Goal: Task Accomplishment & Management: Use online tool/utility

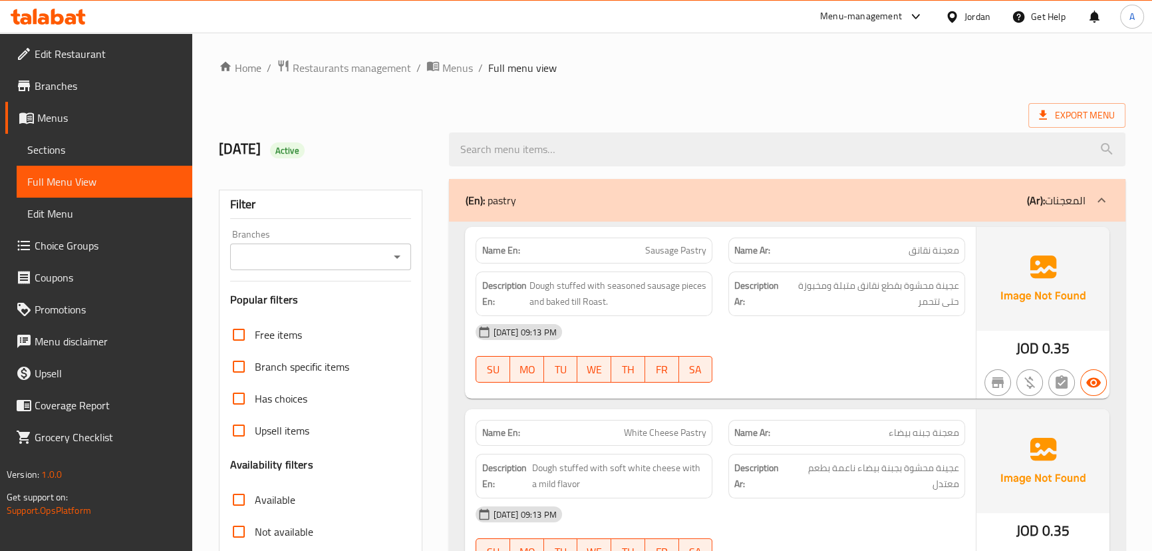
click at [99, 47] on span "Edit Restaurant" at bounding box center [108, 54] width 147 height 16
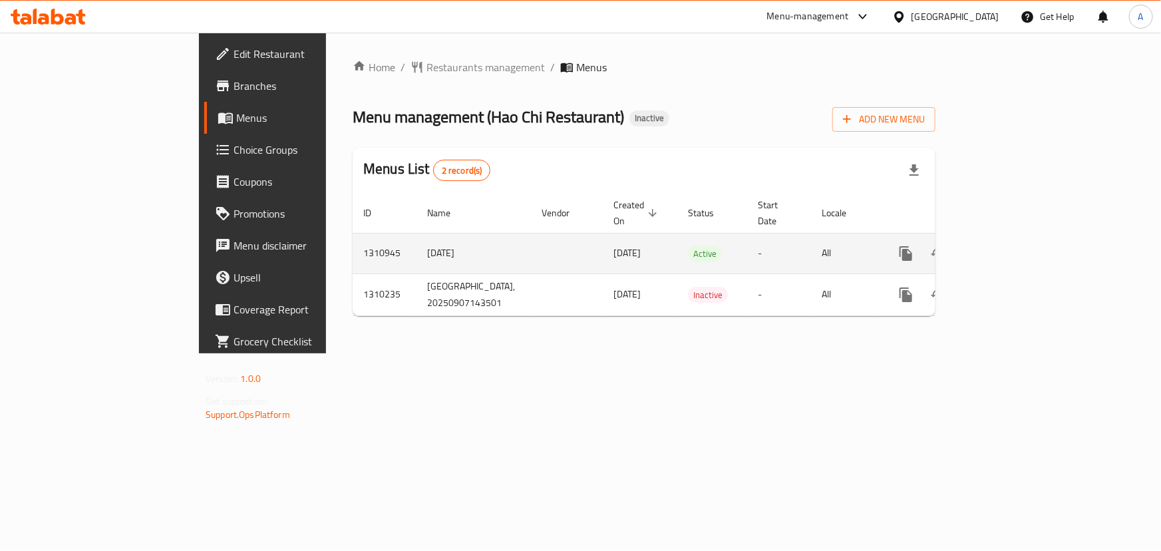
click at [1010, 245] on icon "enhanced table" at bounding box center [1002, 253] width 16 height 16
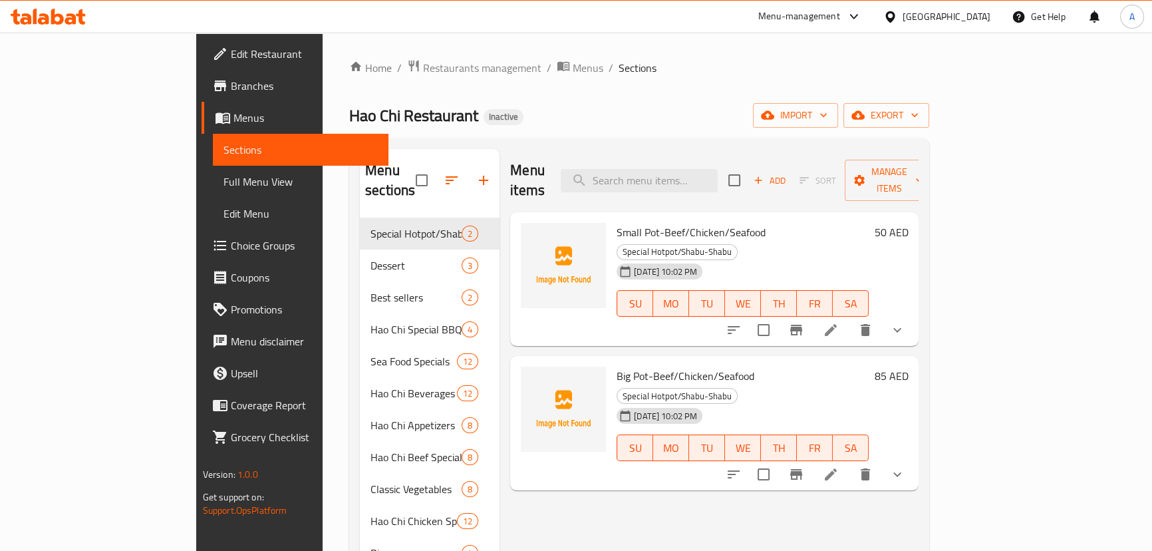
click at [224, 183] on span "Full Menu View" at bounding box center [301, 182] width 154 height 16
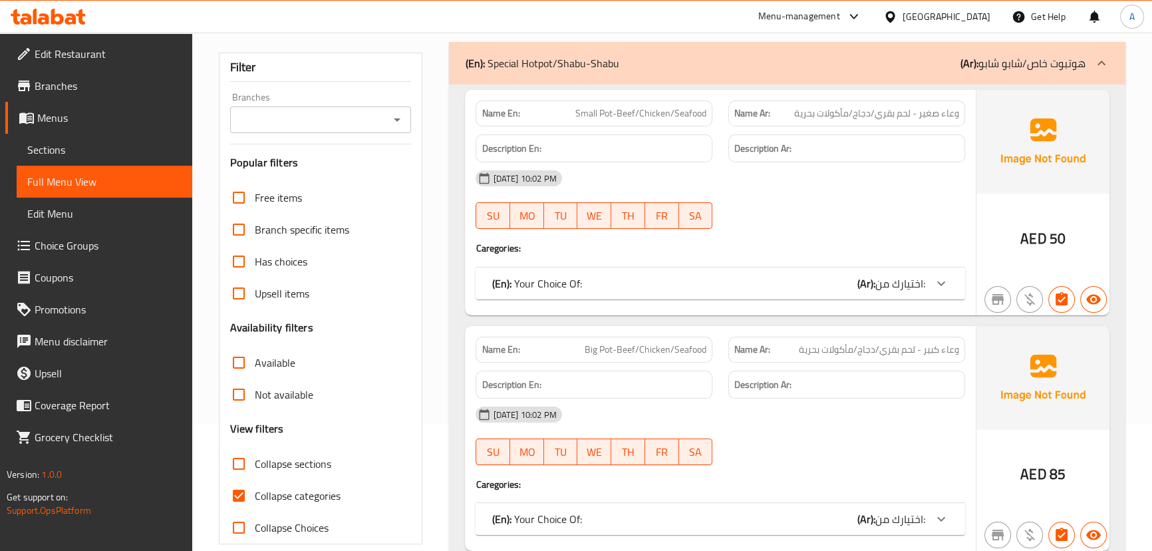
scroll to position [242, 0]
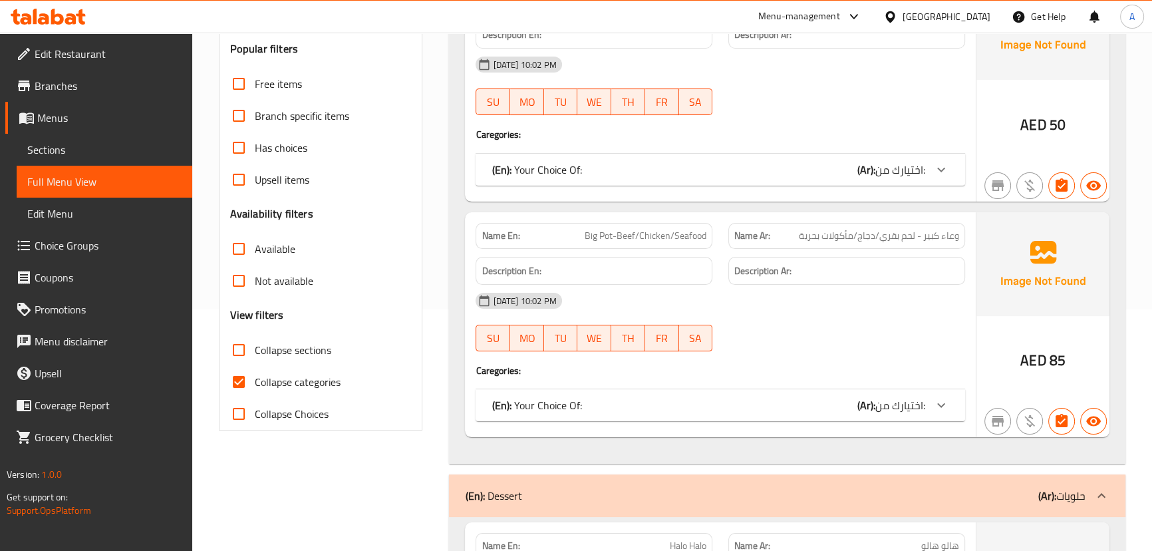
click at [259, 383] on span "Collapse categories" at bounding box center [298, 382] width 86 height 16
click at [255, 383] on input "Collapse categories" at bounding box center [239, 382] width 32 height 32
checkbox input "false"
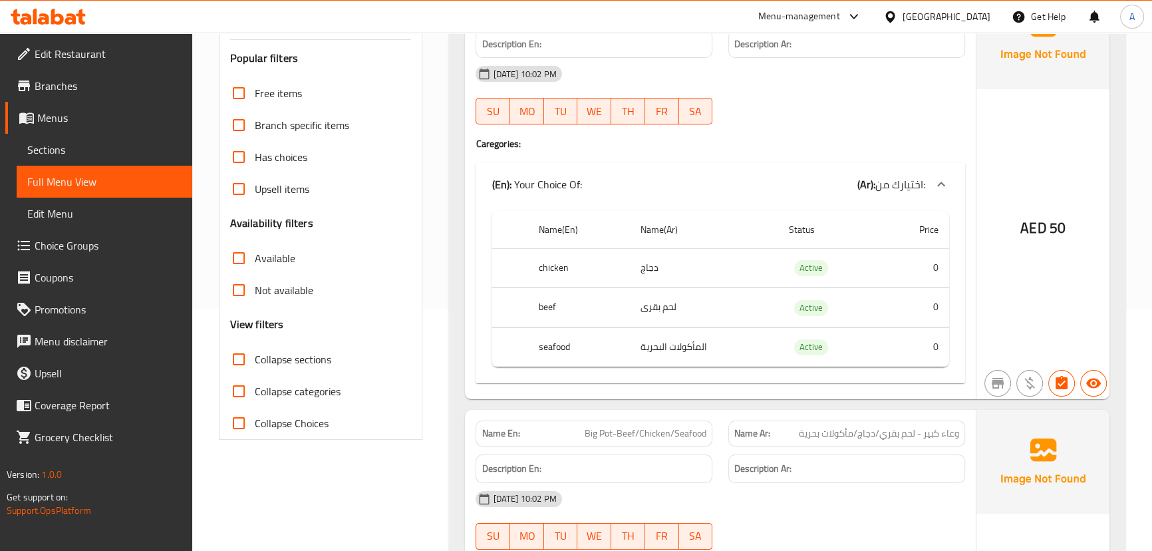
scroll to position [0, 0]
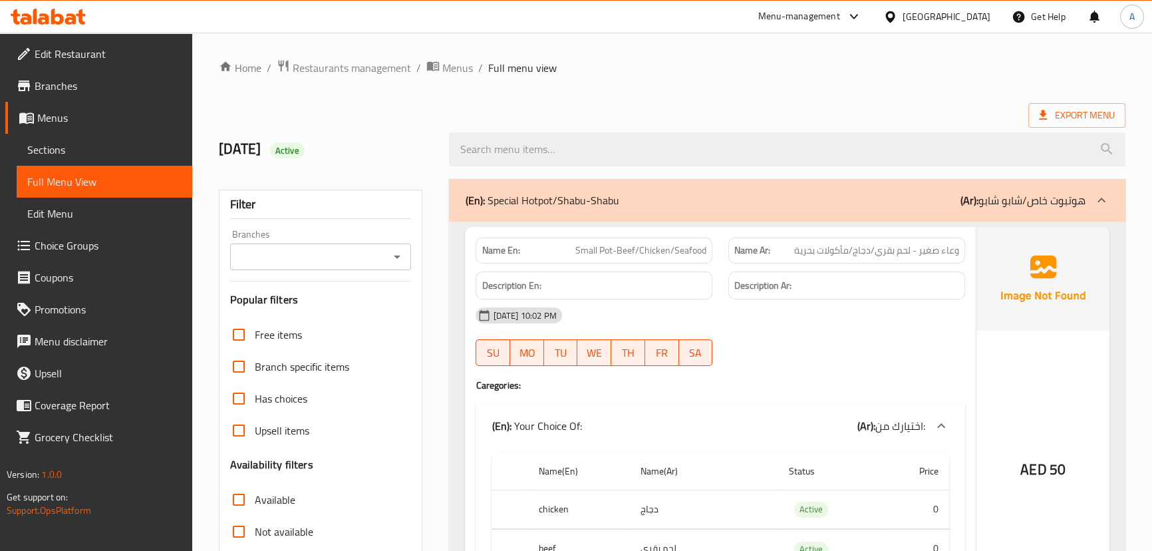
click at [1081, 120] on span "Export Menu" at bounding box center [1077, 115] width 76 height 17
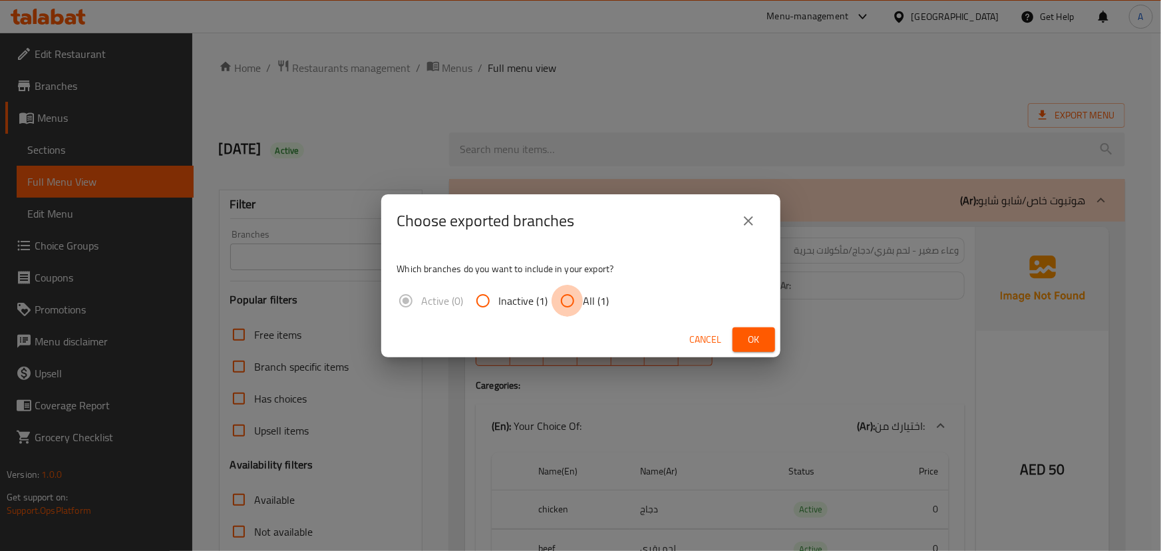
click at [565, 303] on input "All (1)" at bounding box center [568, 301] width 32 height 32
radio input "true"
click at [741, 335] on button "Ok" at bounding box center [753, 339] width 43 height 25
